Goal: Task Accomplishment & Management: Use online tool/utility

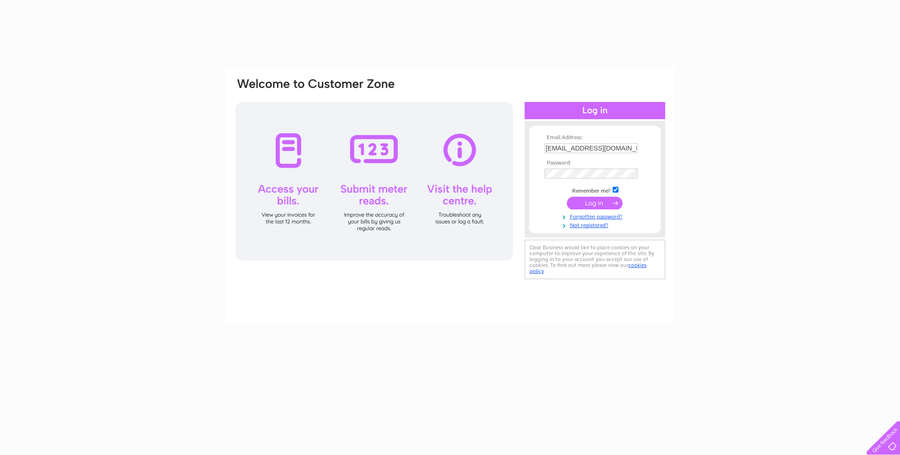
click at [608, 202] on input "submit" at bounding box center [595, 203] width 56 height 13
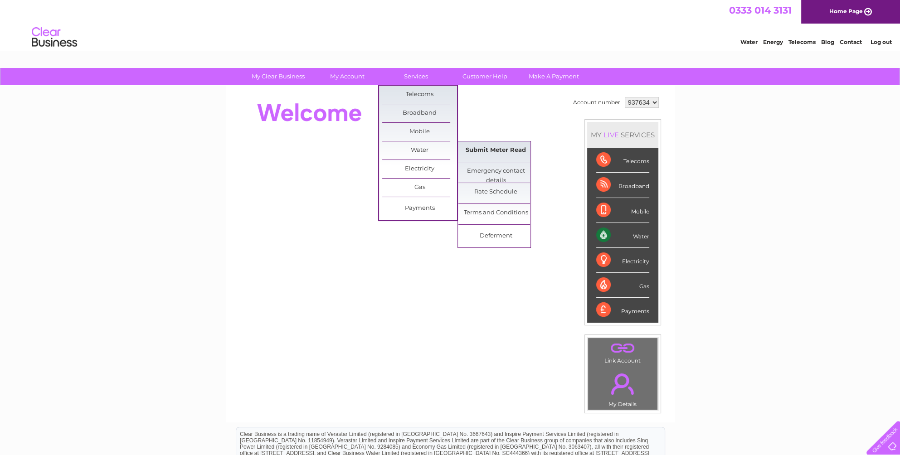
click at [473, 149] on link "Submit Meter Read" at bounding box center [495, 150] width 75 height 18
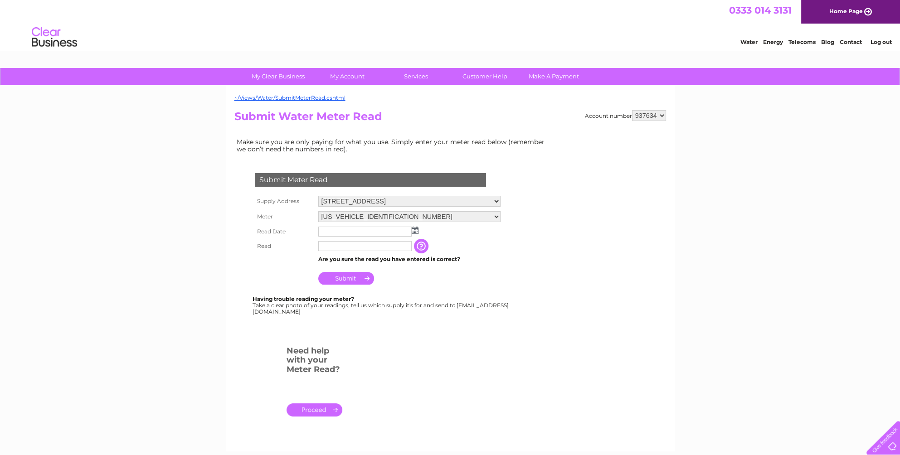
click at [421, 232] on td at bounding box center [409, 231] width 187 height 15
click at [417, 231] on img at bounding box center [415, 230] width 7 height 7
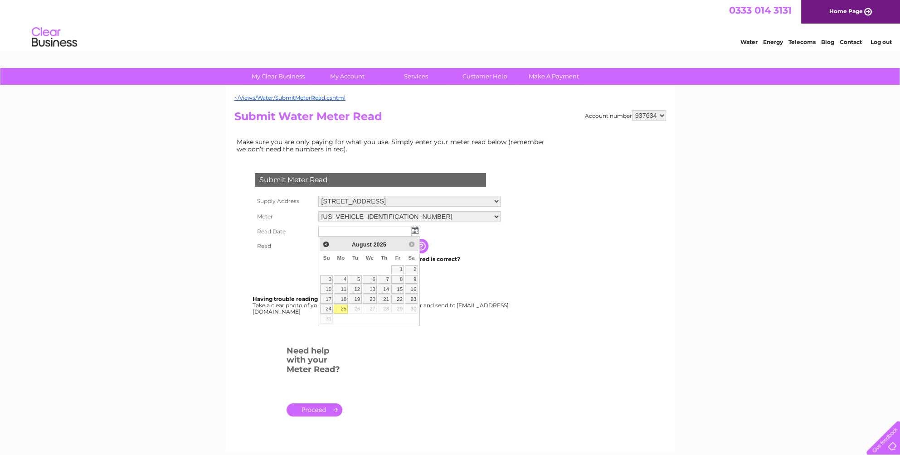
click at [346, 310] on link "25" at bounding box center [341, 309] width 14 height 9
type input "2025/08/25"
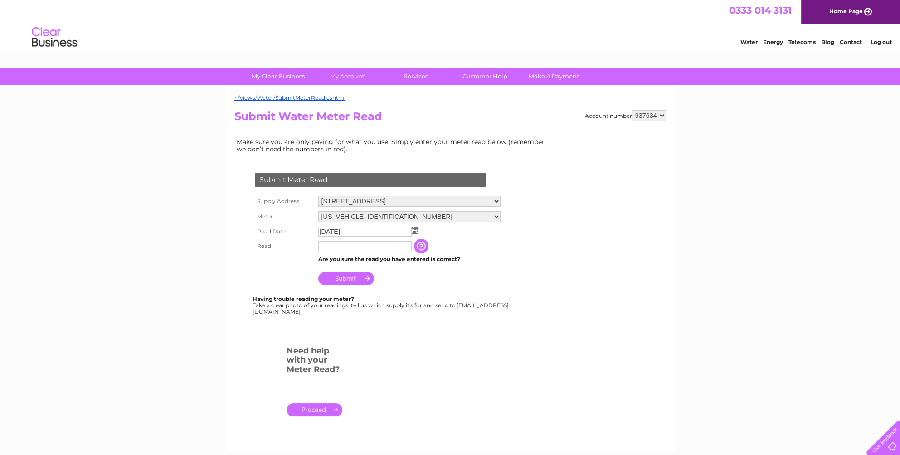
click at [423, 246] on input "button" at bounding box center [422, 246] width 16 height 15
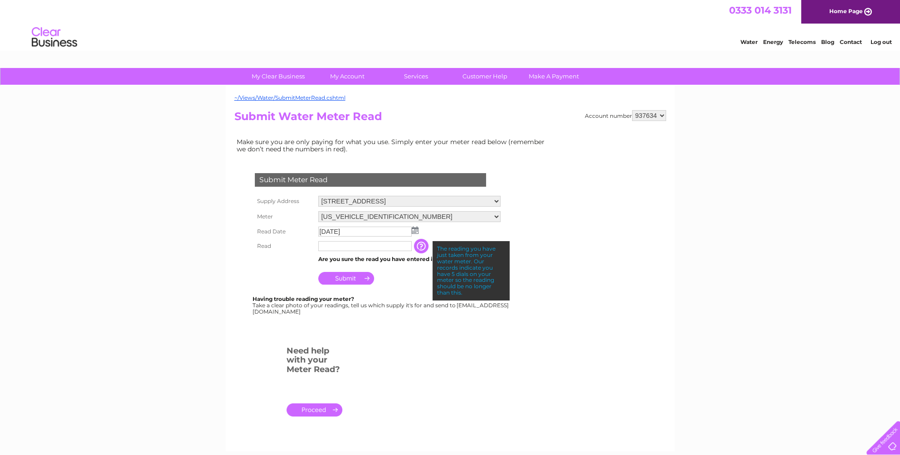
click at [375, 243] on input "text" at bounding box center [364, 246] width 93 height 10
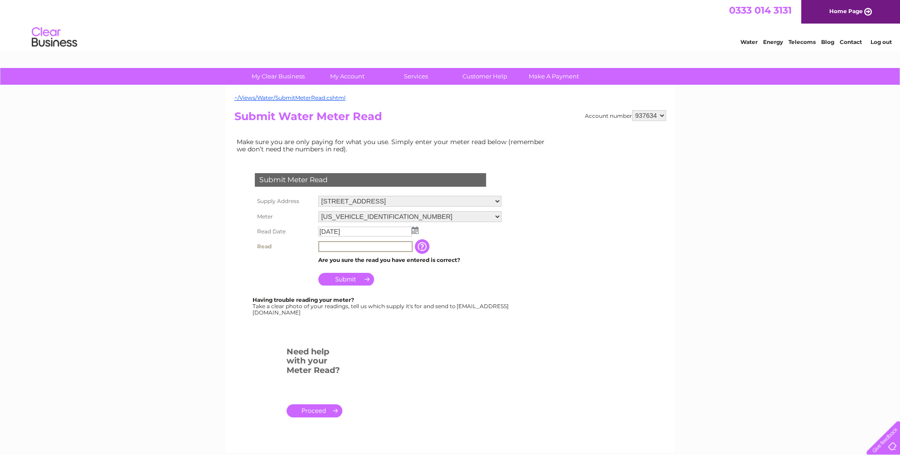
click at [375, 243] on input "text" at bounding box center [365, 246] width 94 height 11
click at [320, 248] on input "08428" at bounding box center [364, 246] width 93 height 10
type input "8428"
click at [355, 276] on input "Submit" at bounding box center [346, 278] width 56 height 13
